Goal: Transaction & Acquisition: Purchase product/service

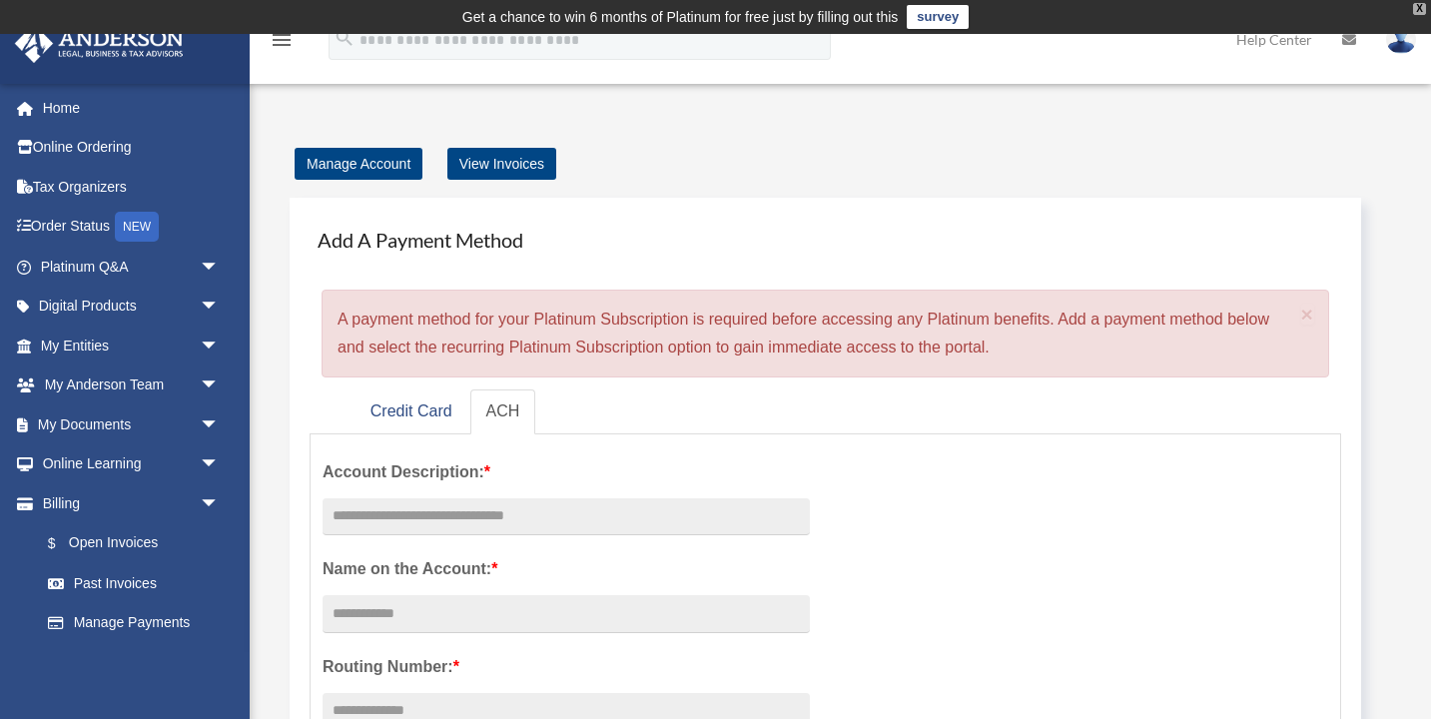
click at [1417, 8] on div "X" at bounding box center [1419, 9] width 13 height 12
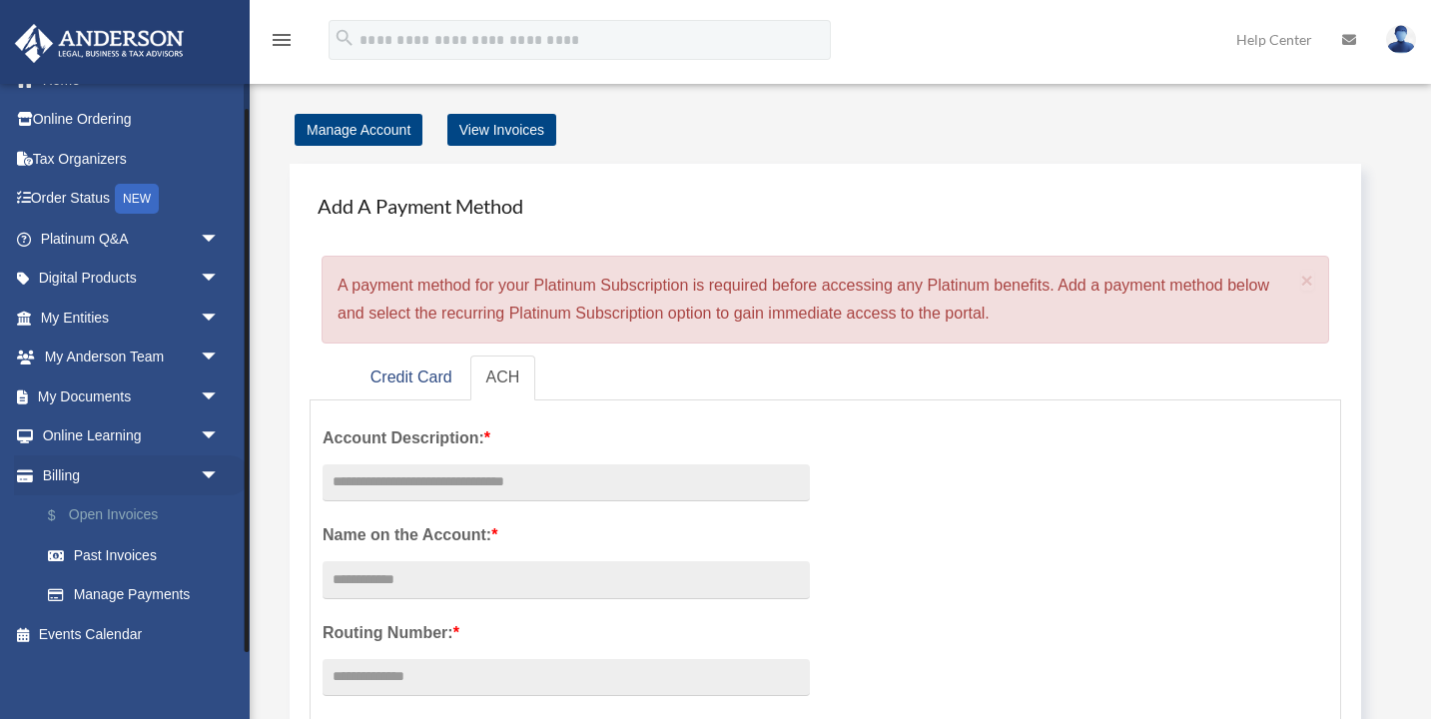
scroll to position [27, 0]
click at [132, 513] on link "$ Open Invoices" at bounding box center [139, 516] width 222 height 41
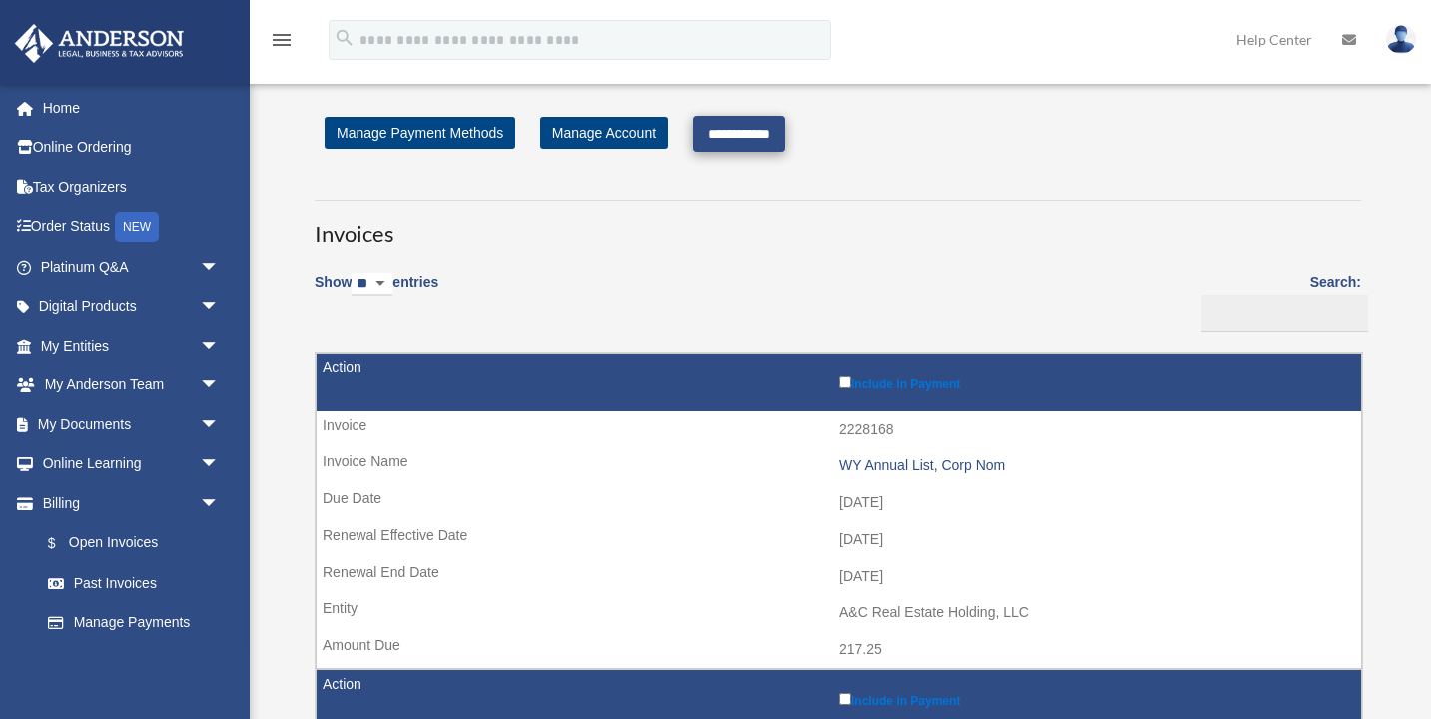
click at [748, 131] on input "**********" at bounding box center [739, 134] width 92 height 36
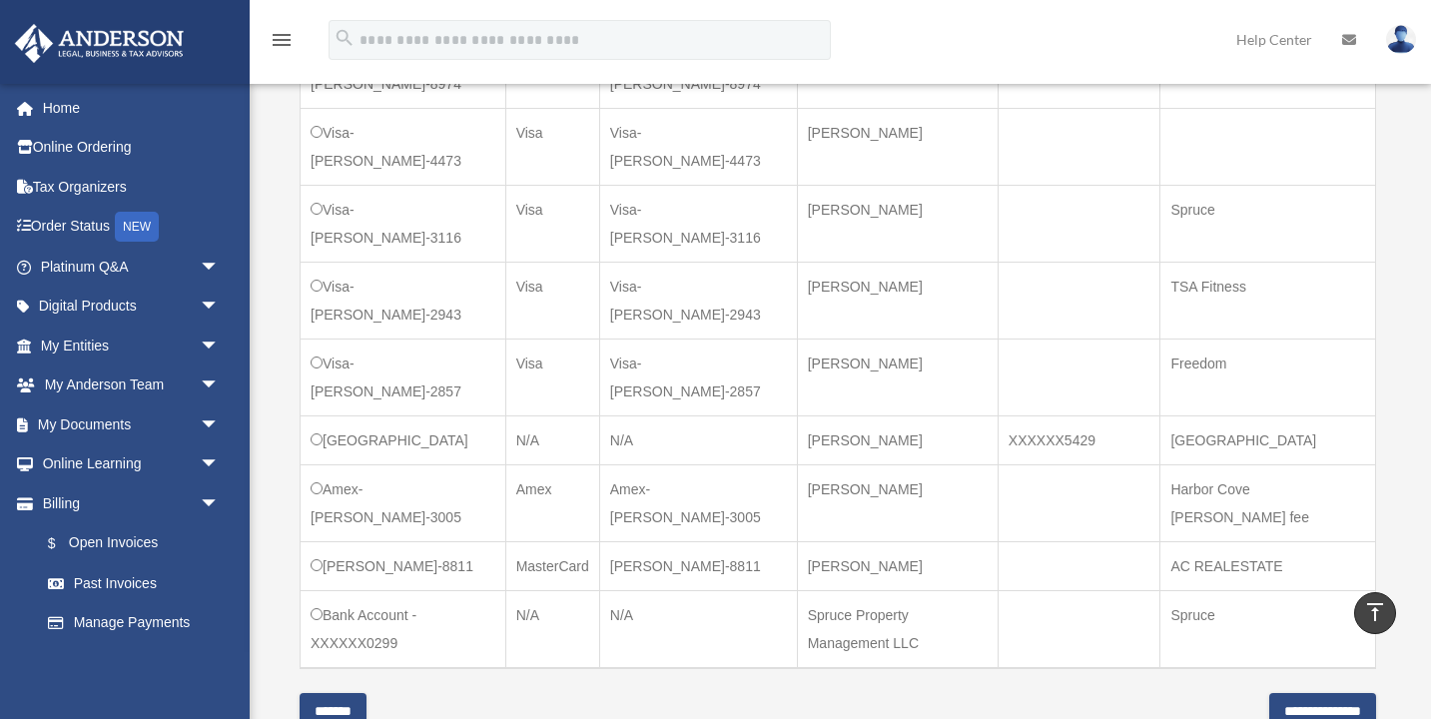
scroll to position [1157, 0]
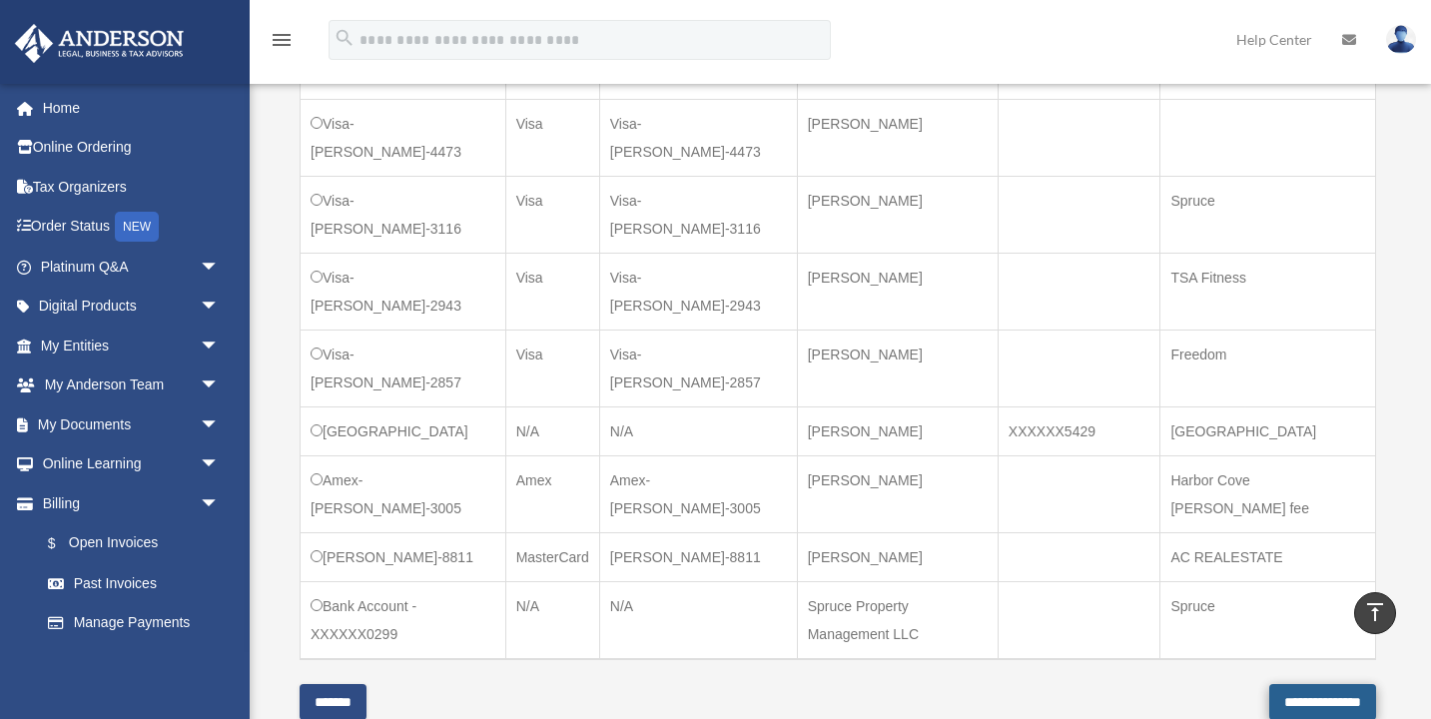
click at [1269, 684] on input "**********" at bounding box center [1322, 702] width 107 height 36
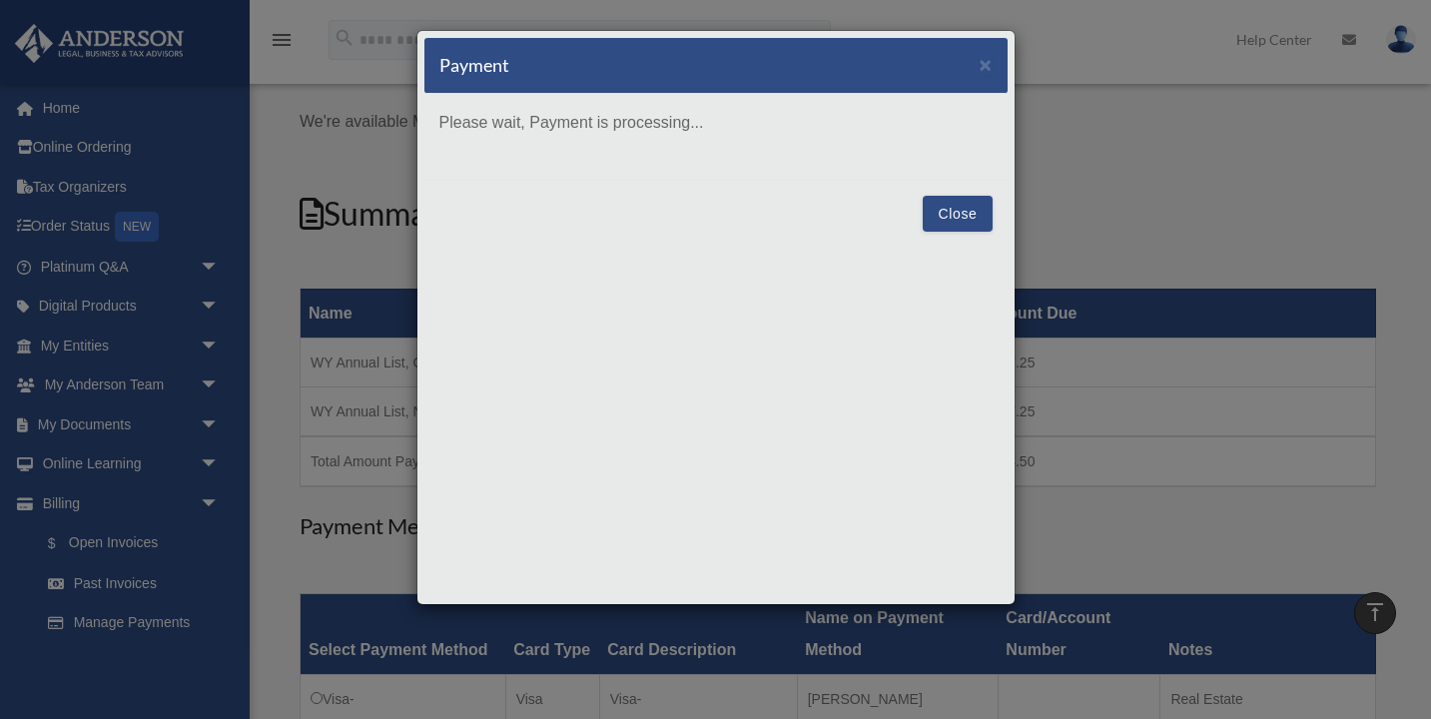
scroll to position [122, 0]
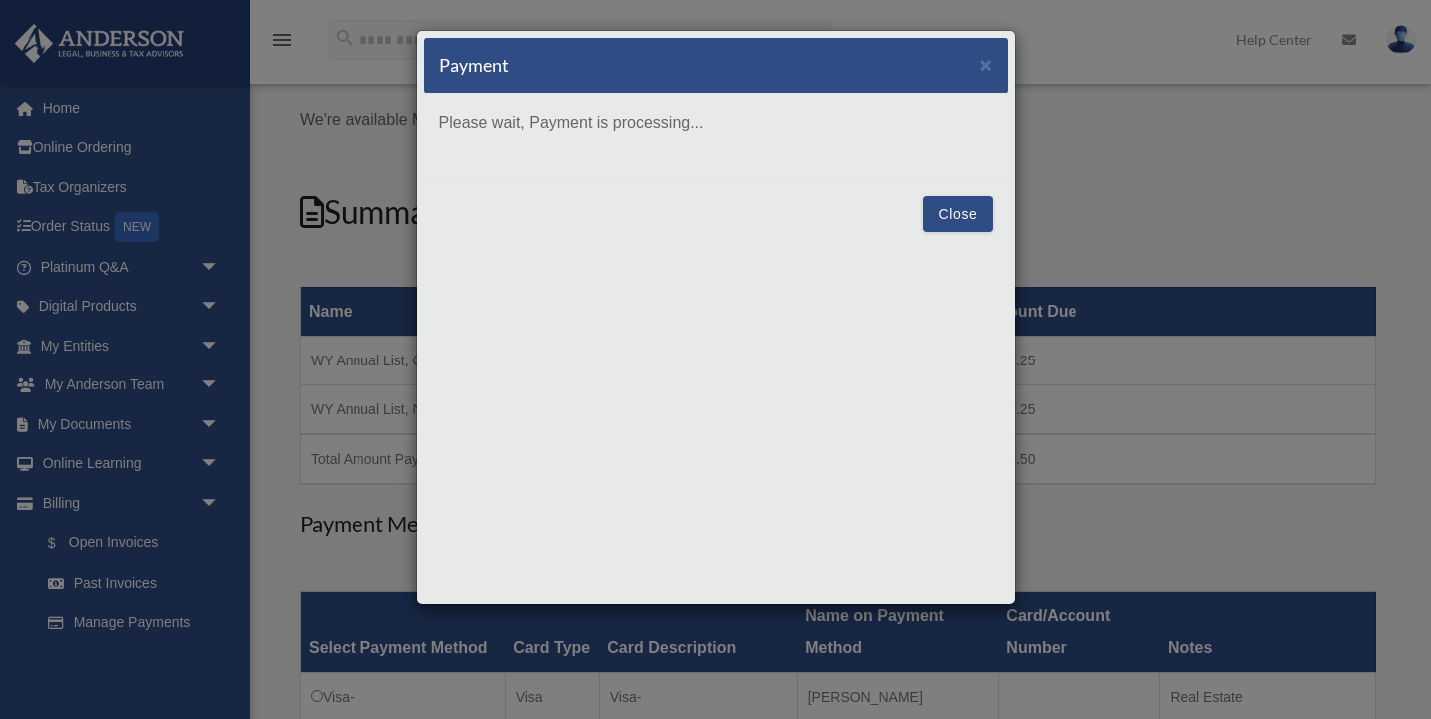
drag, startPoint x: 884, startPoint y: 55, endPoint x: 833, endPoint y: 50, distance: 51.2
click at [833, 48] on div "Payment ×" at bounding box center [715, 66] width 583 height 56
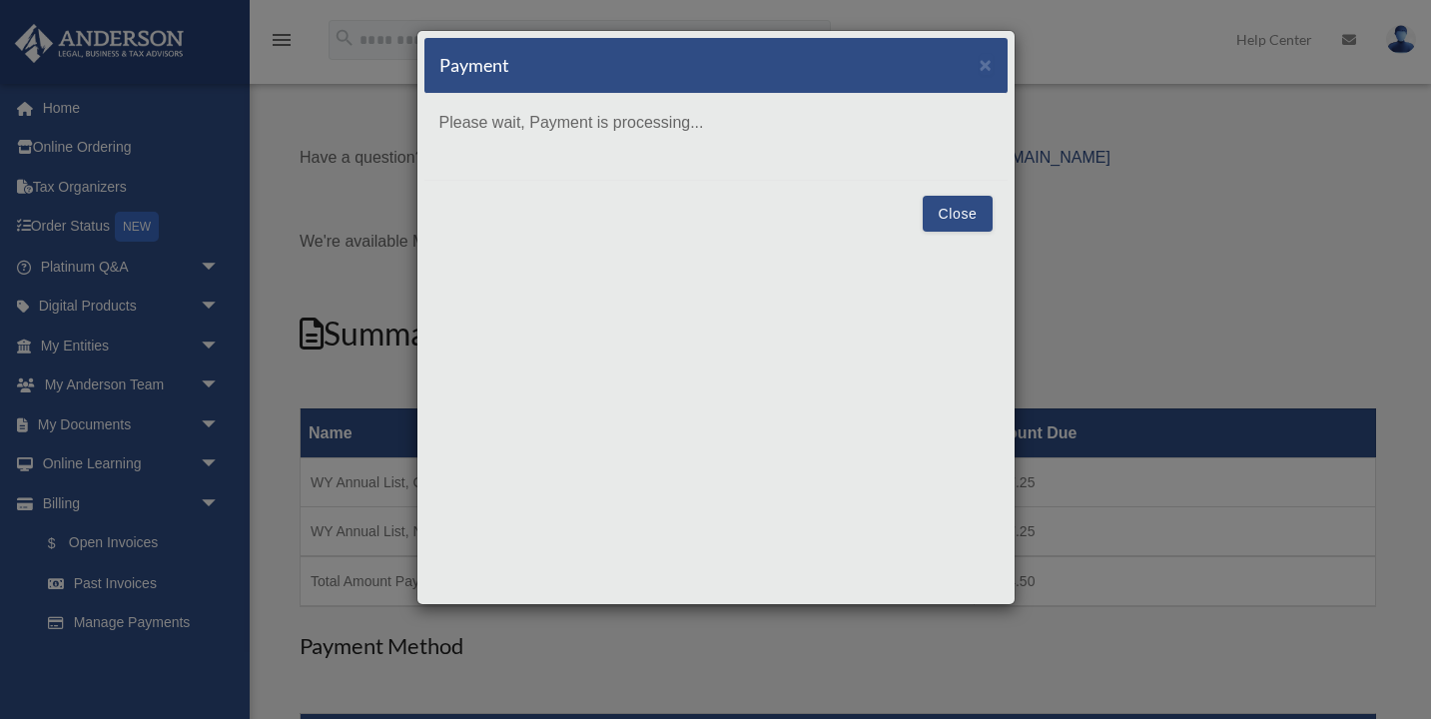
scroll to position [0, 0]
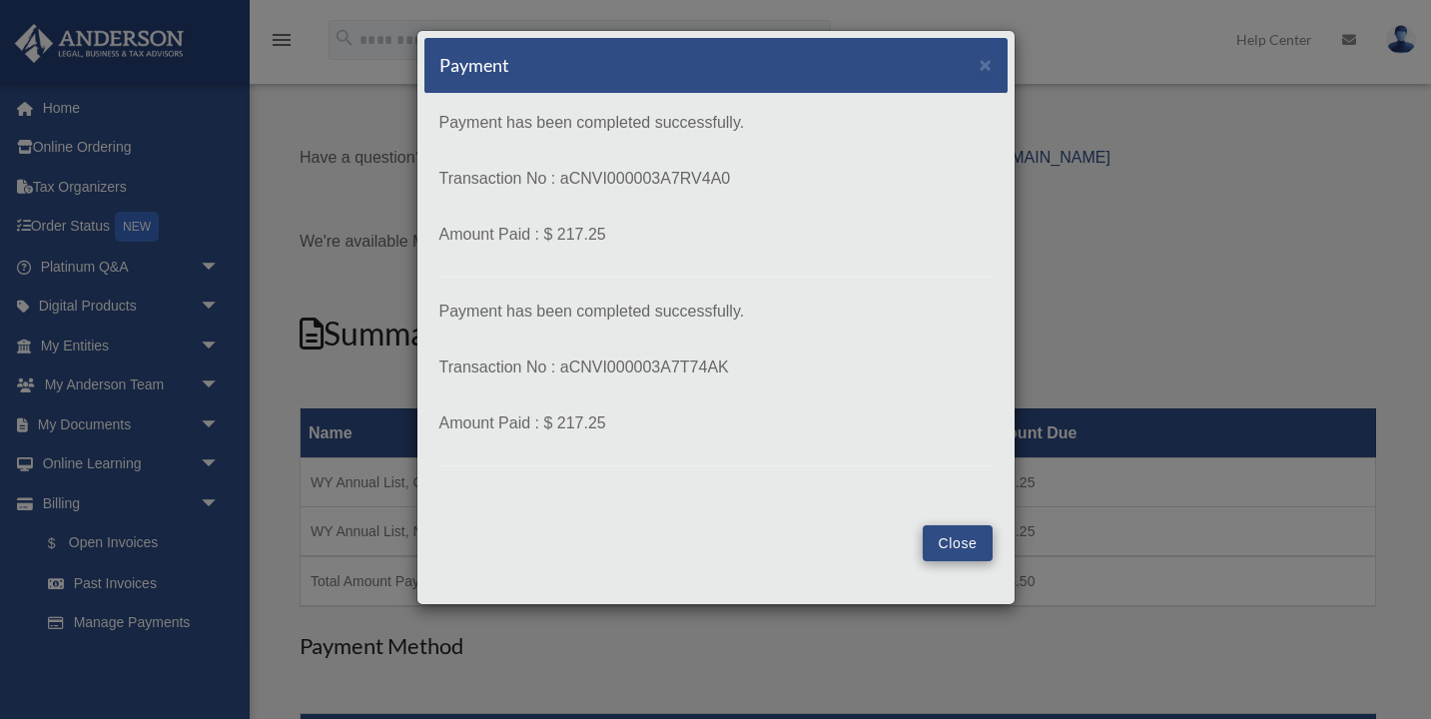
click at [956, 538] on button "Close" at bounding box center [957, 543] width 69 height 36
